Goal: Check status: Check status

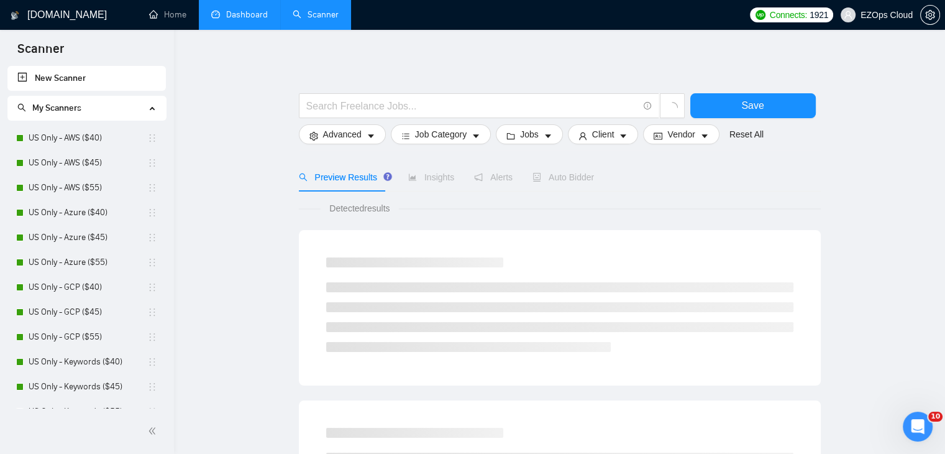
click at [242, 9] on link "Dashboard" at bounding box center [239, 14] width 57 height 11
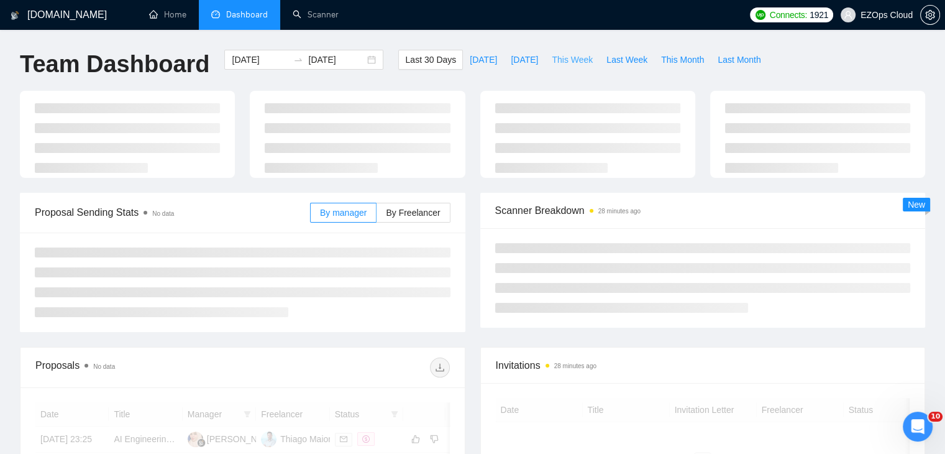
click at [565, 65] on span "This Week" at bounding box center [572, 60] width 41 height 14
type input "[DATE]"
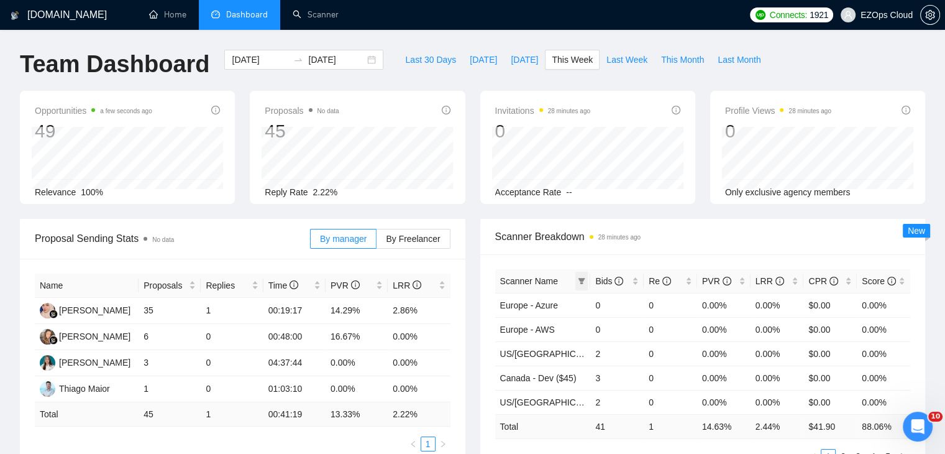
click at [585, 280] on span at bounding box center [581, 280] width 12 height 19
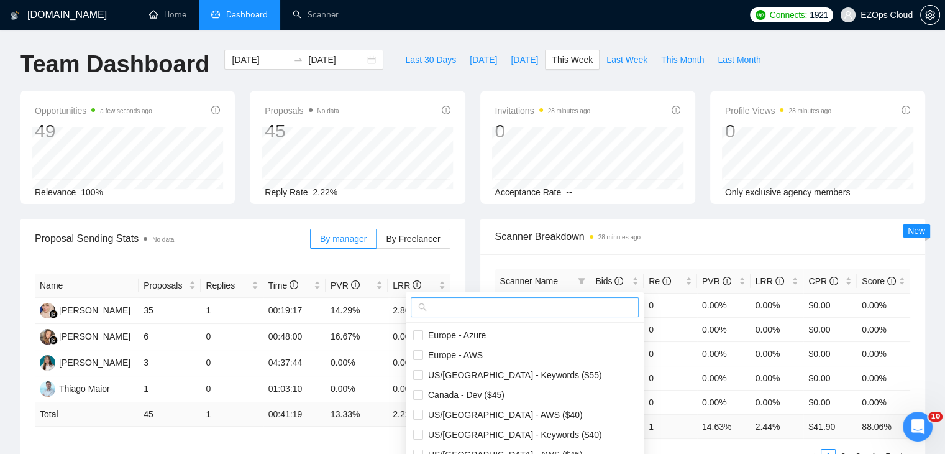
click at [537, 304] on input "text" at bounding box center [530, 307] width 202 height 14
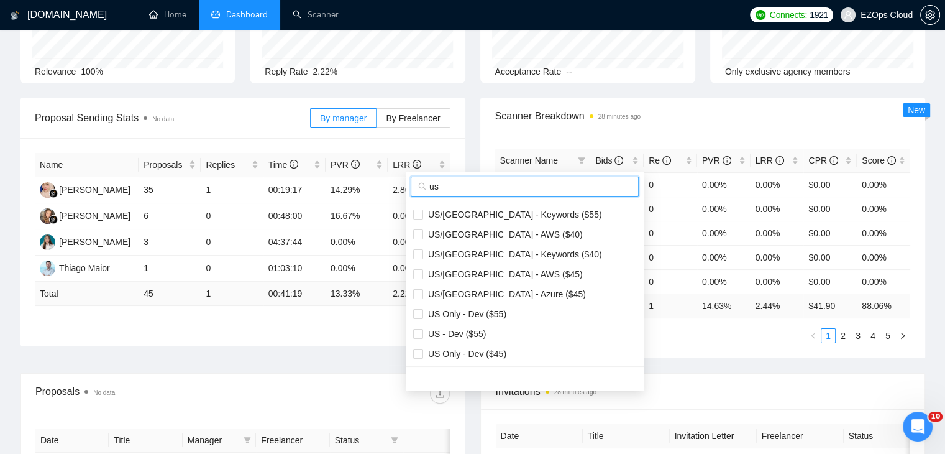
scroll to position [124, 0]
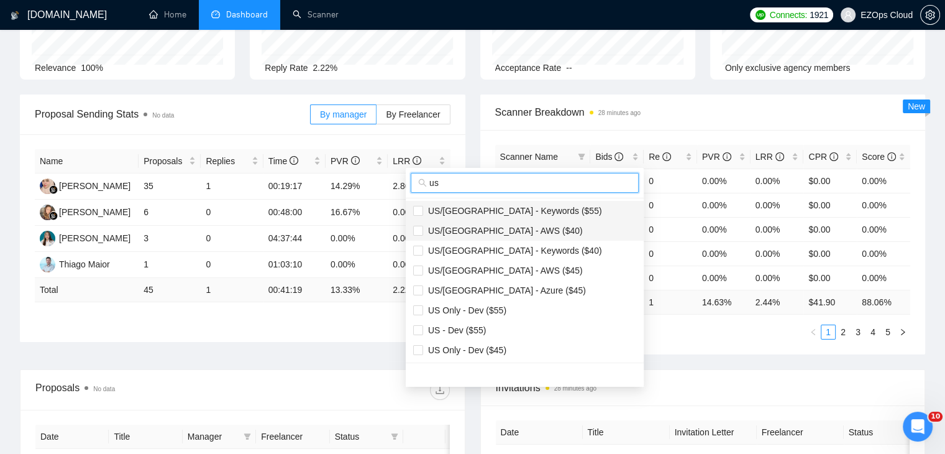
type input "us"
click at [497, 206] on span "US/[GEOGRAPHIC_DATA] - Keywords ($55)" at bounding box center [512, 211] width 179 height 10
checkbox input "true"
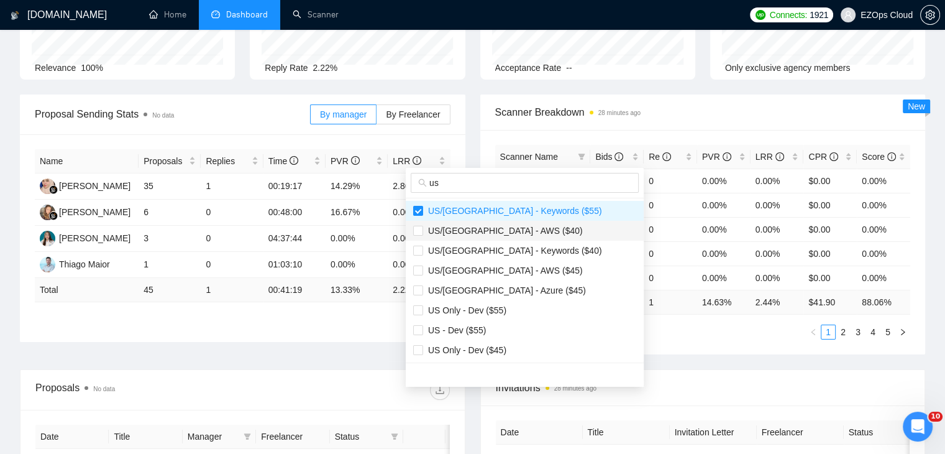
click at [508, 229] on span "US/[GEOGRAPHIC_DATA] - AWS ($40)" at bounding box center [503, 231] width 160 height 10
checkbox input "true"
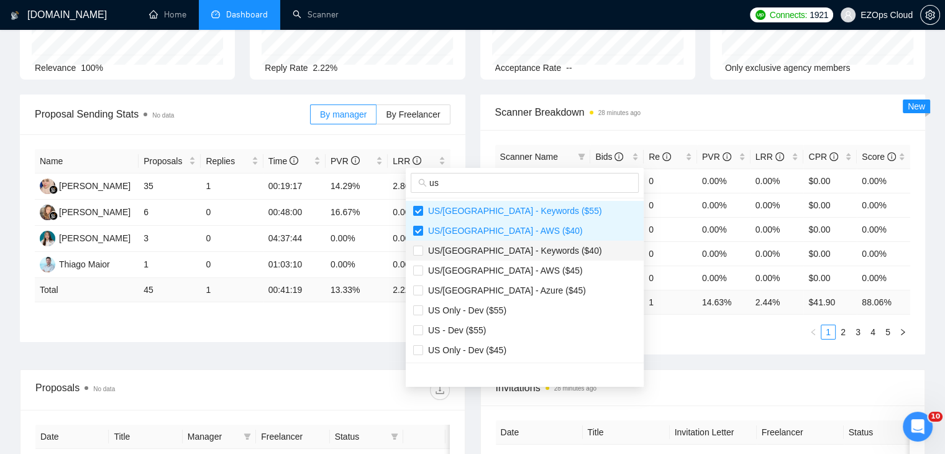
click at [523, 252] on span "US/[GEOGRAPHIC_DATA] - Keywords ($40)" at bounding box center [512, 250] width 179 height 10
checkbox input "true"
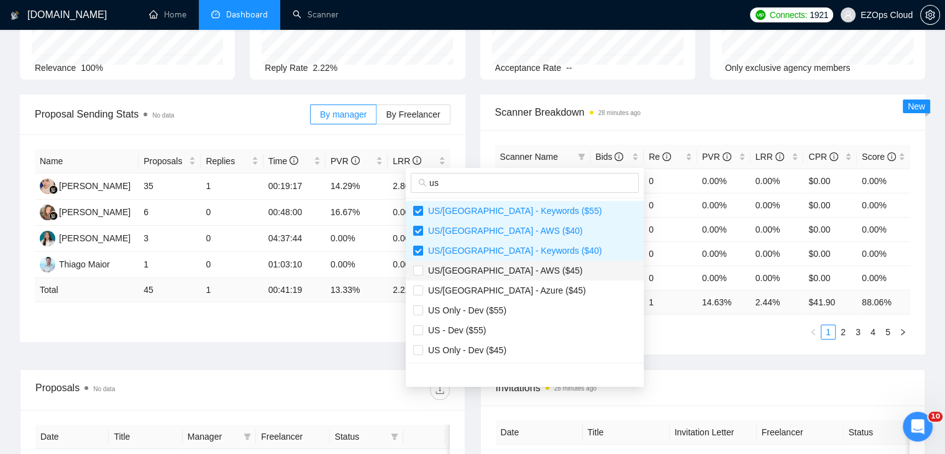
click at [518, 269] on span "US/[GEOGRAPHIC_DATA] - AWS ($45)" at bounding box center [503, 270] width 160 height 10
checkbox input "true"
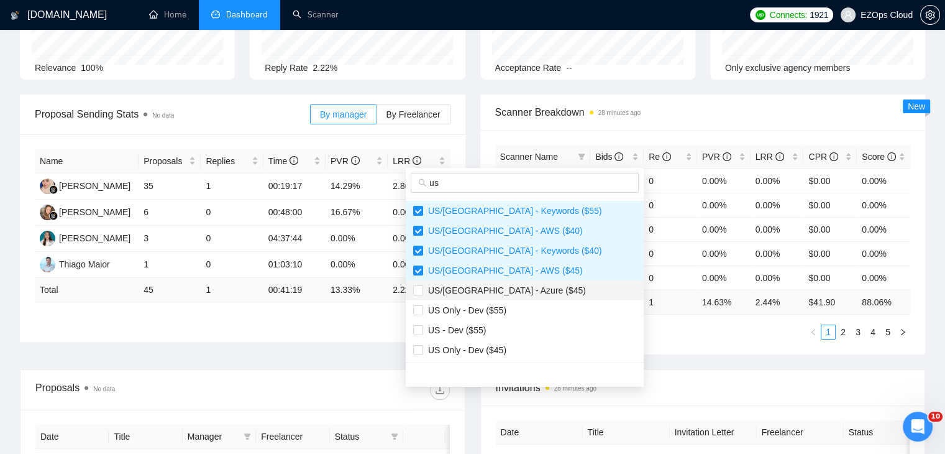
click at [520, 285] on span "US/[GEOGRAPHIC_DATA] - Azure ($45)" at bounding box center [504, 290] width 163 height 10
checkbox input "true"
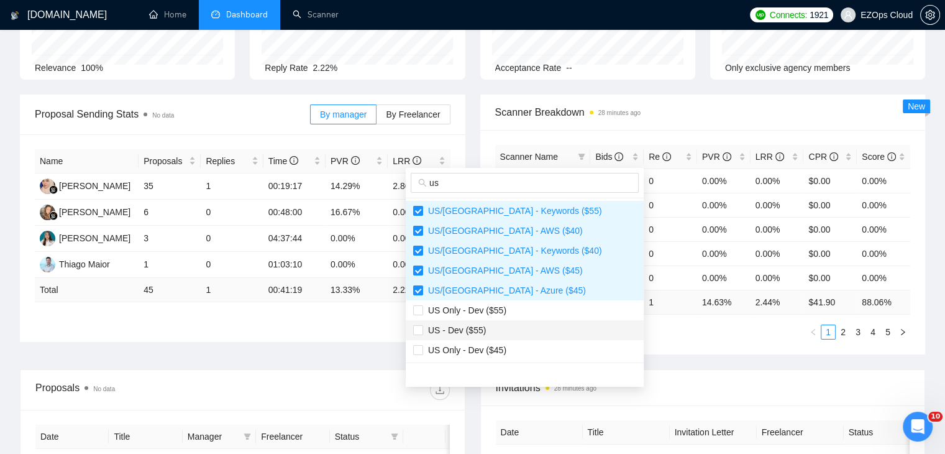
scroll to position [62, 0]
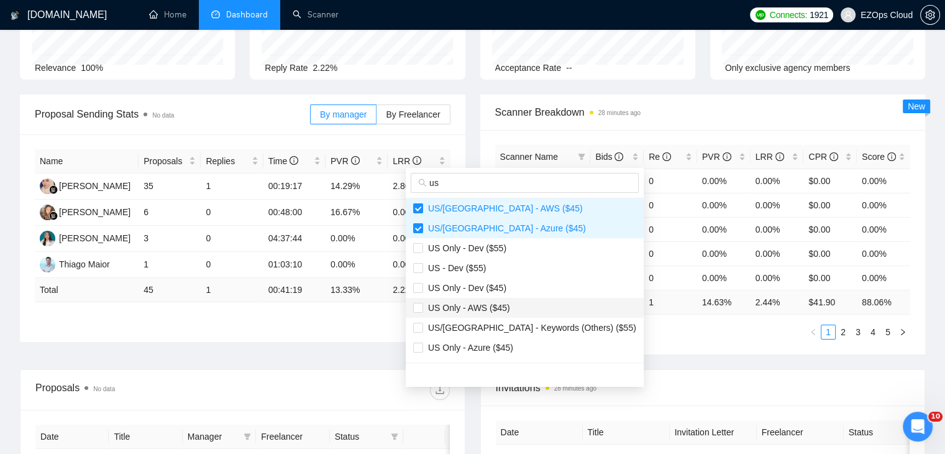
click at [507, 308] on span "US Only - AWS ($45)" at bounding box center [524, 308] width 223 height 14
checkbox input "true"
click at [516, 343] on span "US Only - Azure ($45)" at bounding box center [524, 347] width 223 height 14
checkbox input "true"
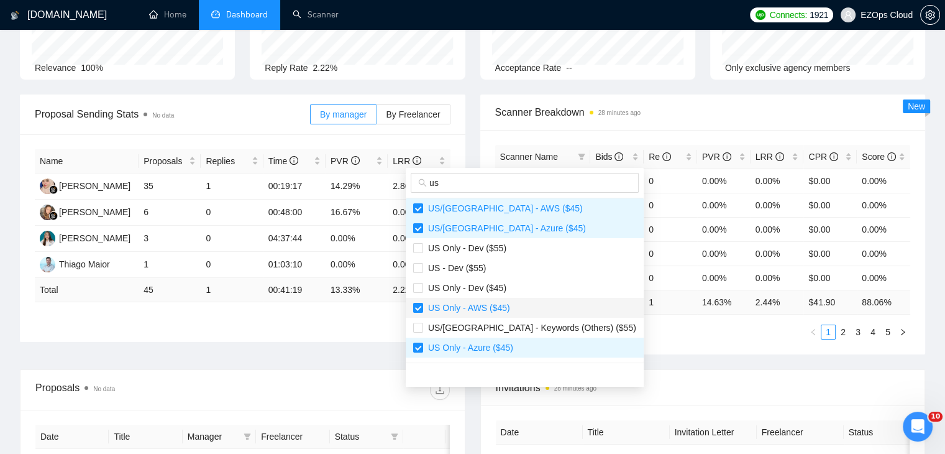
scroll to position [124, 0]
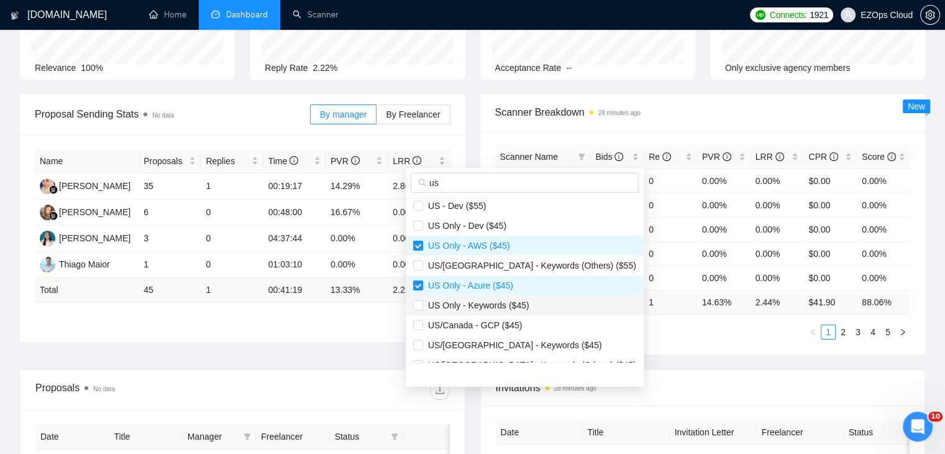
click at [520, 304] on span "US Only - Keywords ($45)" at bounding box center [476, 305] width 106 height 10
checkbox input "true"
click at [520, 321] on span "US/Canada - GCP ($45)" at bounding box center [524, 325] width 223 height 14
checkbox input "true"
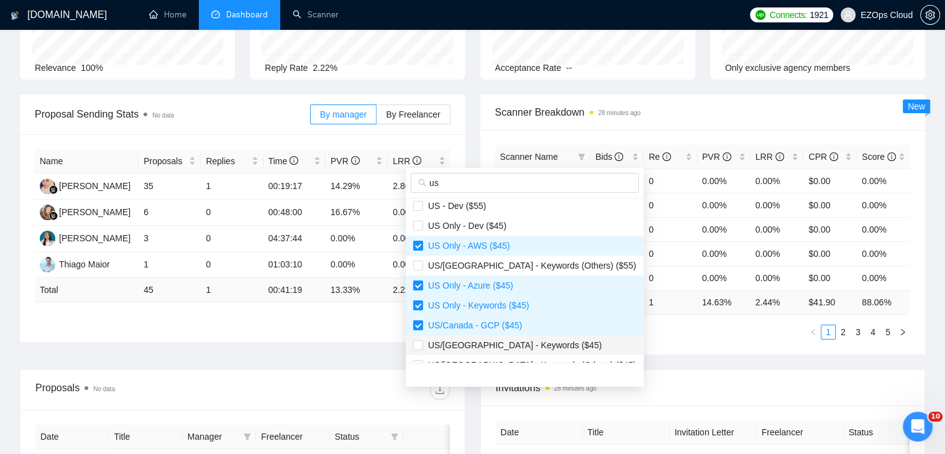
click at [520, 337] on li "US/[GEOGRAPHIC_DATA] - Keywords ($45)" at bounding box center [525, 345] width 238 height 20
checkbox input "true"
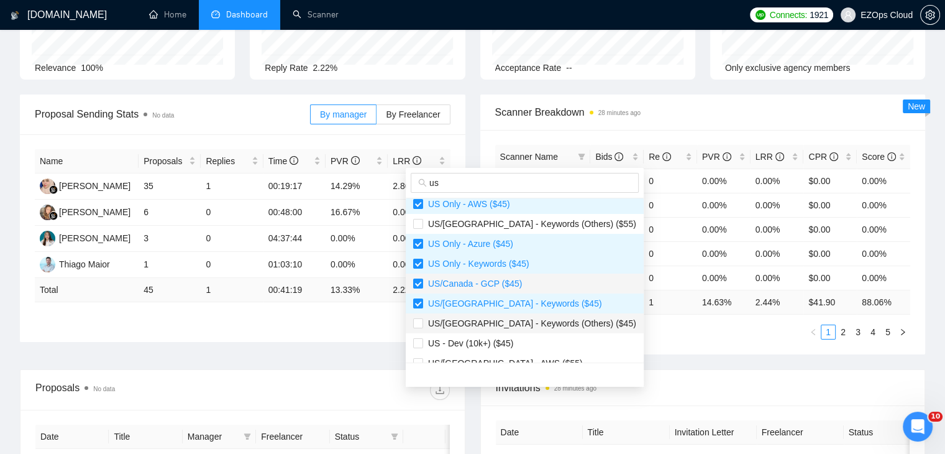
scroll to position [186, 0]
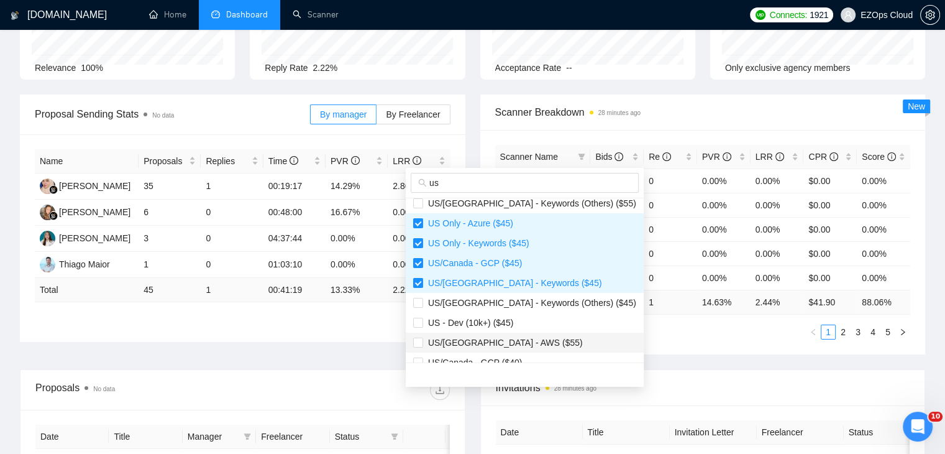
click at [514, 338] on span "US/[GEOGRAPHIC_DATA] - AWS ($55)" at bounding box center [503, 342] width 160 height 10
checkbox input "true"
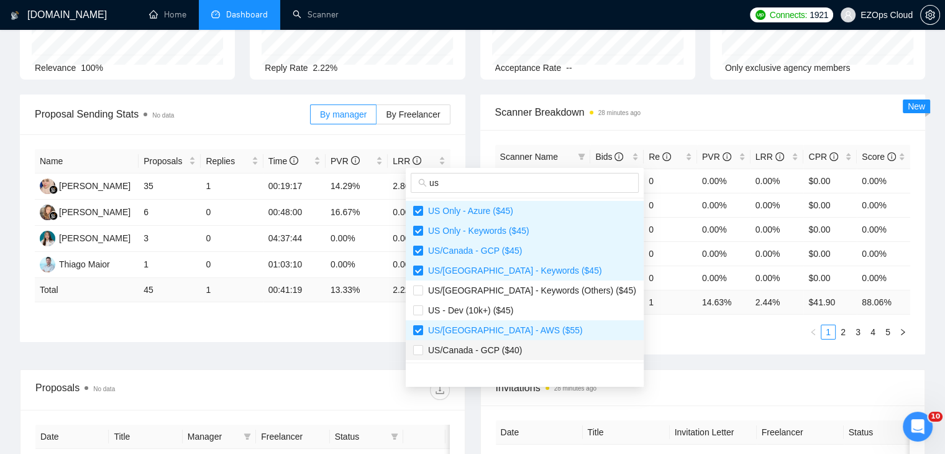
click at [515, 345] on span "US/Canada - GCP ($40)" at bounding box center [472, 350] width 99 height 10
checkbox input "true"
click at [647, 349] on div "Scanner Name Bids Re PVR LRR CPR Score Europe - Azure 0 0 0.00% 0.00% $0.00 0.0…" at bounding box center [702, 242] width 445 height 224
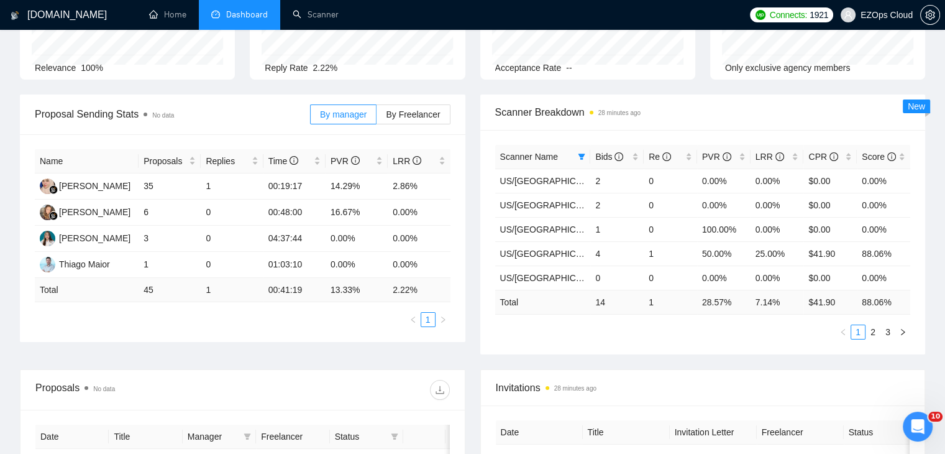
scroll to position [0, 0]
